Goal: Task Accomplishment & Management: Complete application form

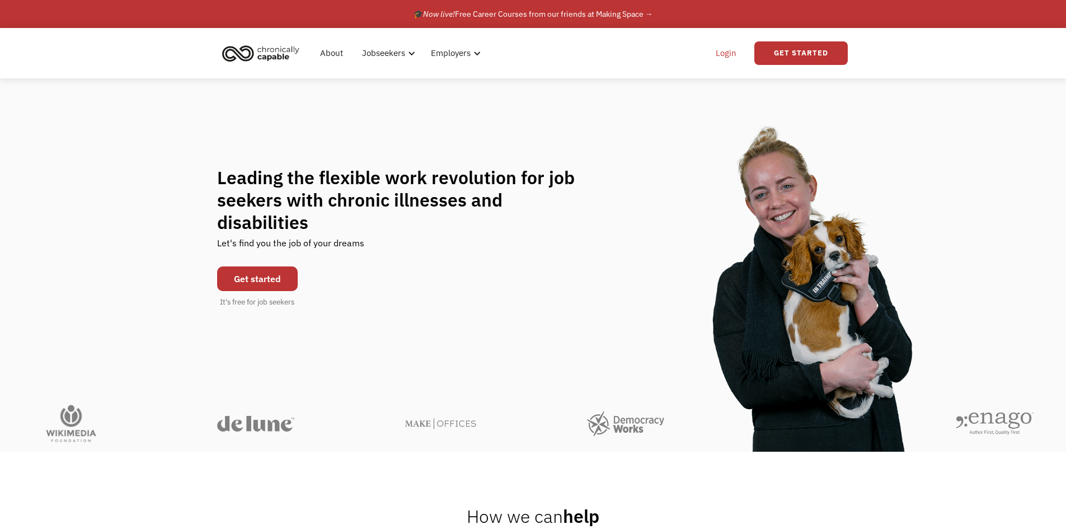
click at [725, 50] on link "Login" at bounding box center [726, 53] width 34 height 36
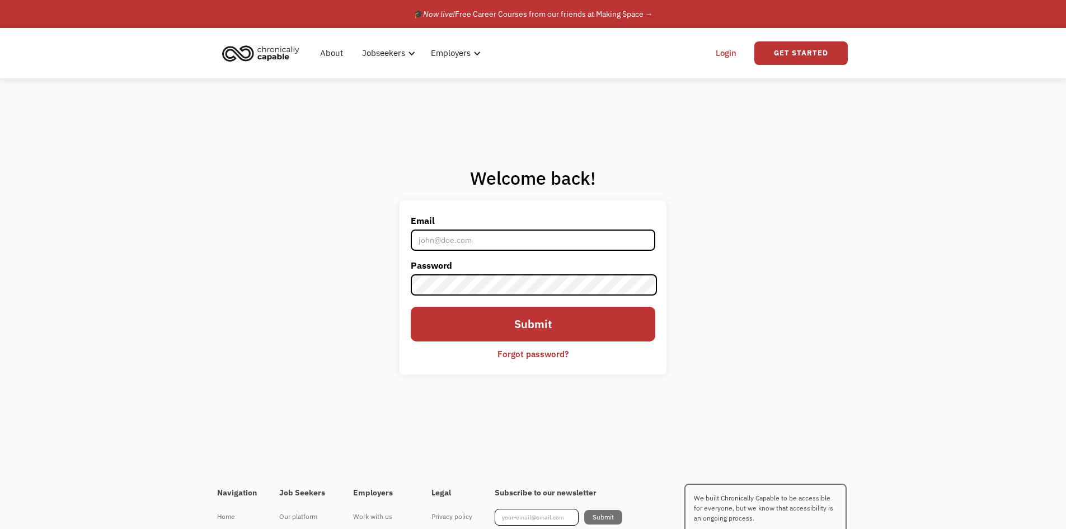
click at [500, 242] on input "Email" at bounding box center [533, 239] width 244 height 21
type input "jeanne2911@outlook.com"
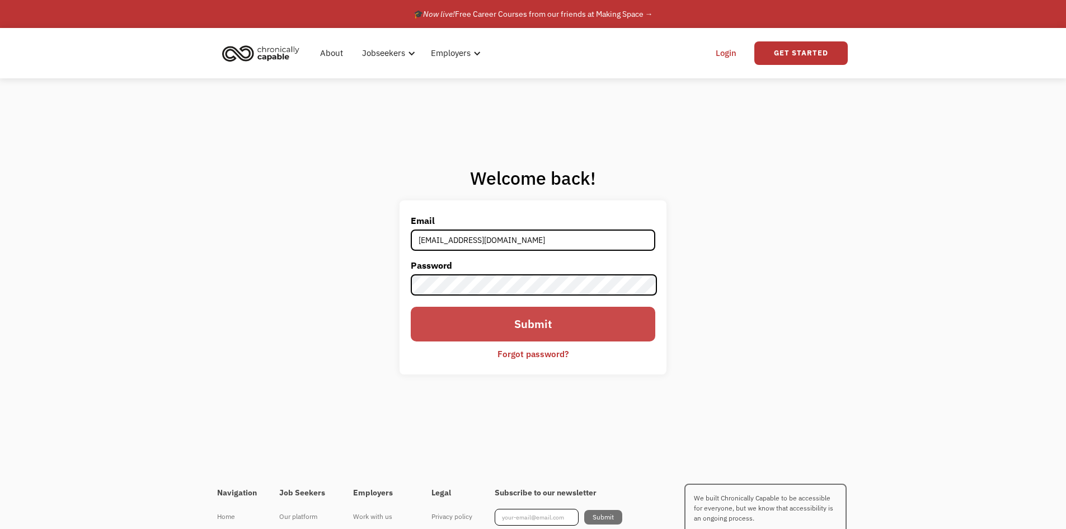
click at [526, 328] on input "Submit" at bounding box center [533, 324] width 244 height 35
drag, startPoint x: 556, startPoint y: 298, endPoint x: 739, endPoint y: 56, distance: 303.9
click at [739, 56] on link "Login" at bounding box center [726, 53] width 34 height 36
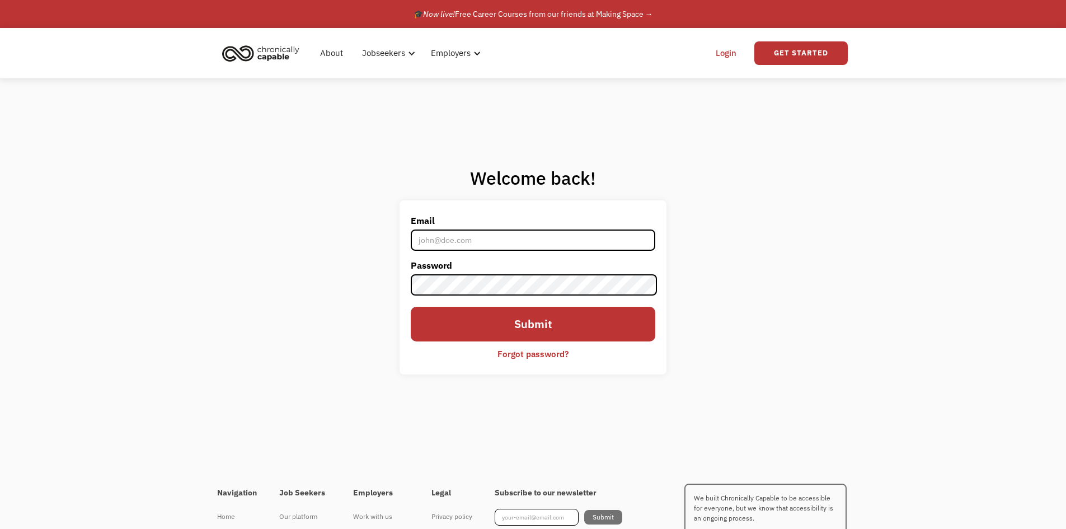
click at [728, 50] on link "Login" at bounding box center [726, 53] width 34 height 36
click at [722, 53] on link "Login" at bounding box center [726, 53] width 34 height 36
click at [438, 233] on input "Email" at bounding box center [533, 239] width 244 height 21
type input "[EMAIL_ADDRESS][DOMAIN_NAME]"
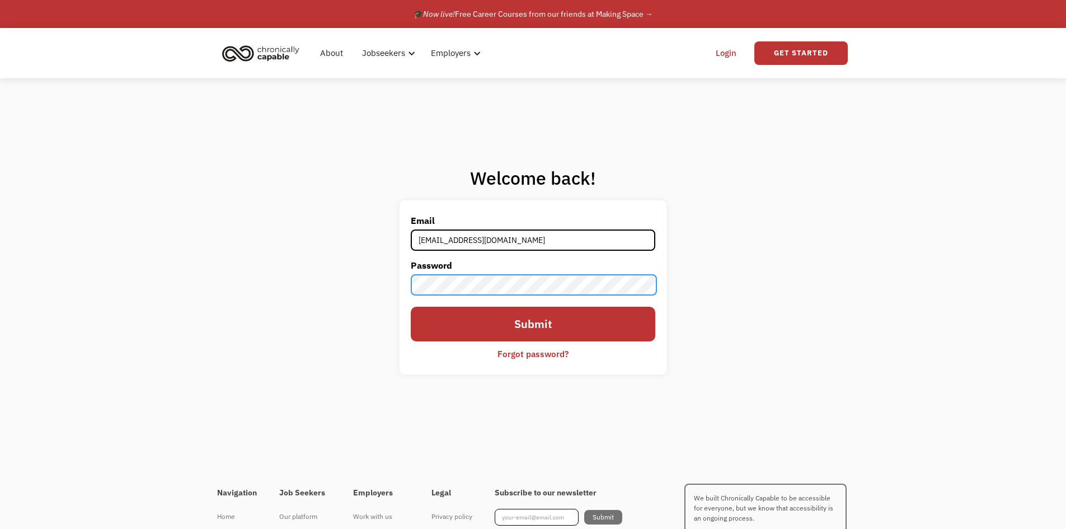
click at [411, 307] on input "Submit" at bounding box center [533, 324] width 244 height 35
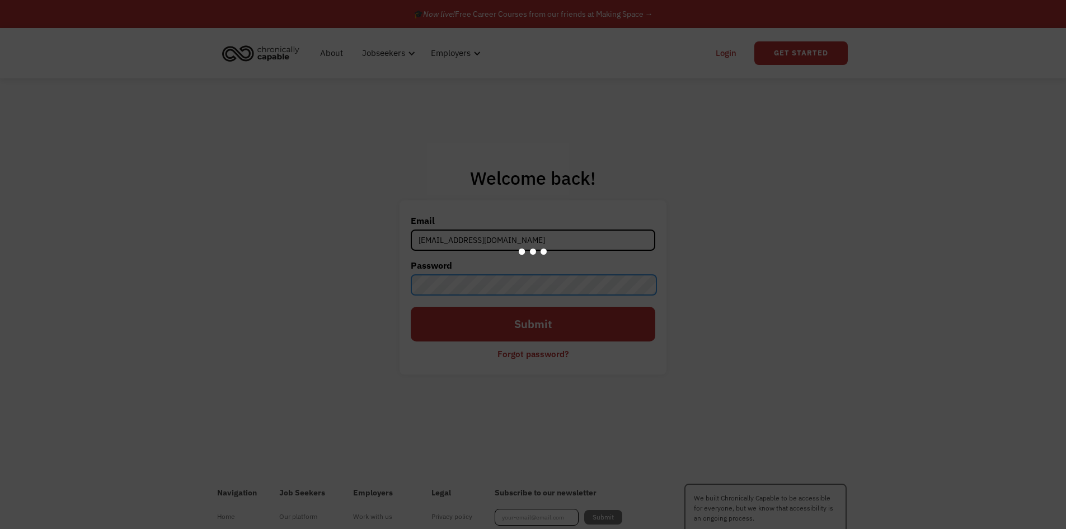
click at [411, 307] on input "Submit" at bounding box center [533, 324] width 244 height 35
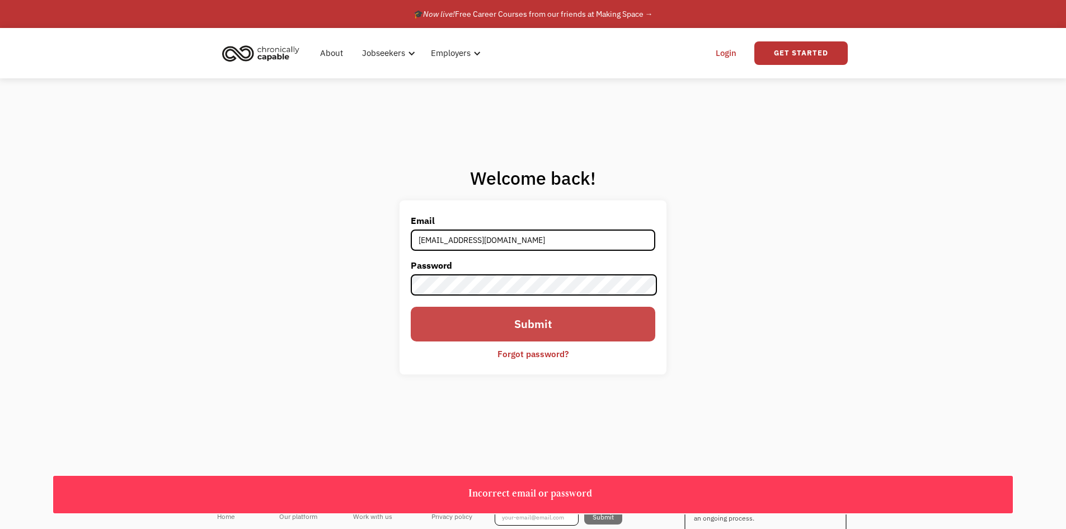
click at [549, 326] on input "Submit" at bounding box center [533, 324] width 244 height 35
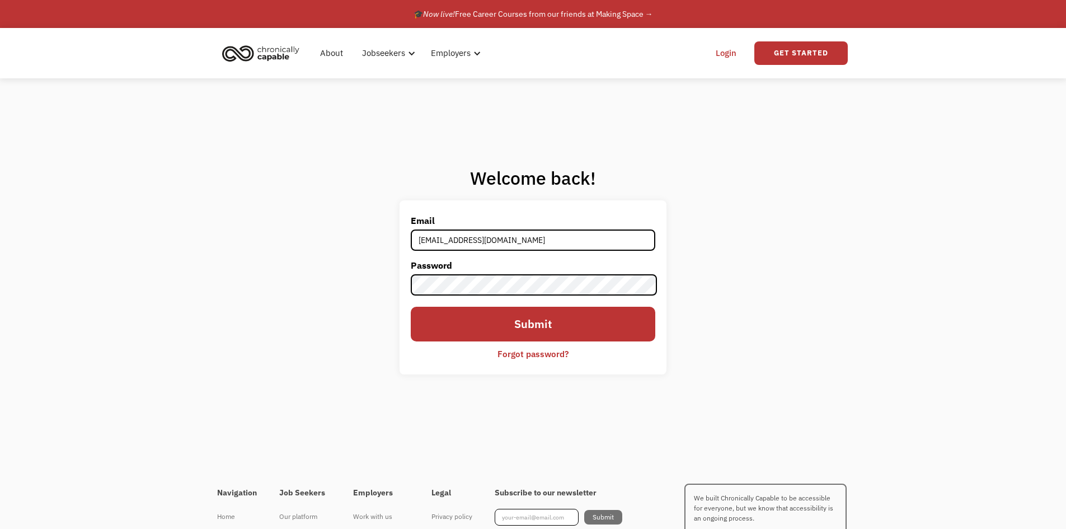
drag, startPoint x: 597, startPoint y: 200, endPoint x: 620, endPoint y: 176, distance: 33.6
drag, startPoint x: 620, startPoint y: 176, endPoint x: 721, endPoint y: 56, distance: 156.9
click at [721, 56] on link "Login" at bounding box center [726, 53] width 34 height 36
click at [431, 242] on input "Email" at bounding box center [533, 239] width 244 height 21
type input "[EMAIL_ADDRESS][DOMAIN_NAME]"
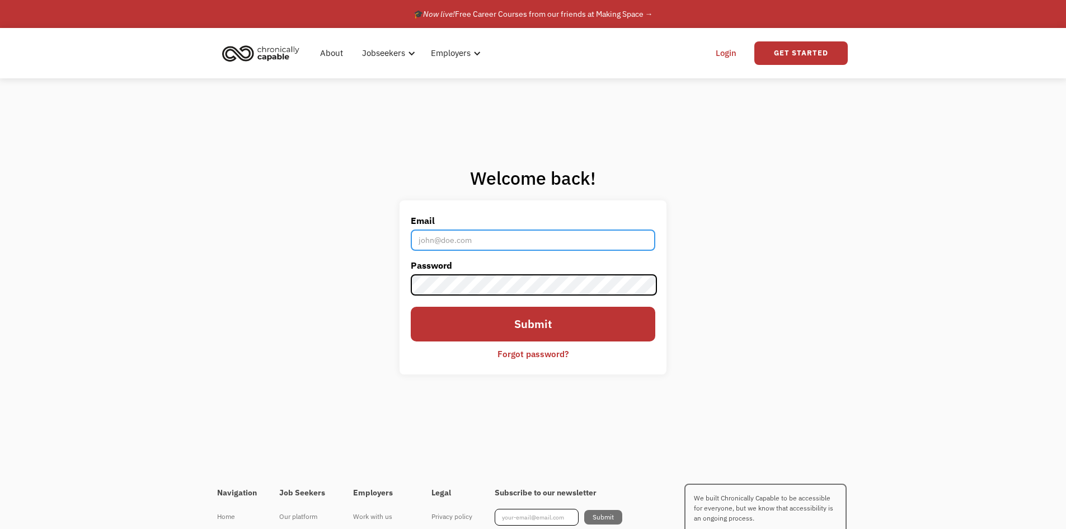
click at [462, 249] on input "Email" at bounding box center [533, 239] width 244 height 21
type input "[EMAIL_ADDRESS][DOMAIN_NAME]"
